Goal: Check status: Check status

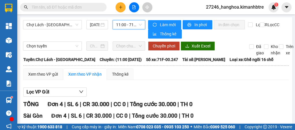
scroll to position [86, 0]
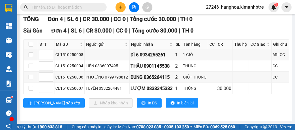
click at [81, 8] on input "text" at bounding box center [66, 7] width 68 height 6
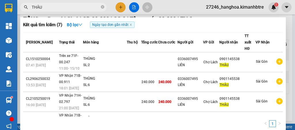
type input "THÂU"
click at [104, 9] on span at bounding box center [102, 7] width 3 height 5
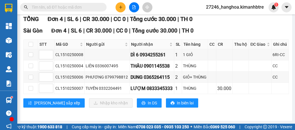
click at [69, 7] on input "text" at bounding box center [66, 7] width 68 height 6
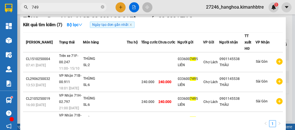
type input "7495"
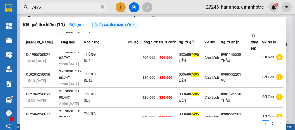
scroll to position [127, 0]
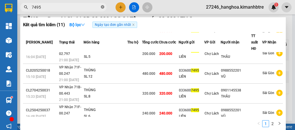
click at [102, 7] on icon "close-circle" at bounding box center [102, 6] width 3 height 3
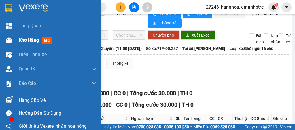
scroll to position [9, 0]
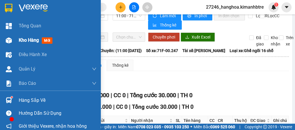
click at [16, 42] on div "Kho hàng mới" at bounding box center [50, 40] width 101 height 14
